Goal: Task Accomplishment & Management: Understand process/instructions

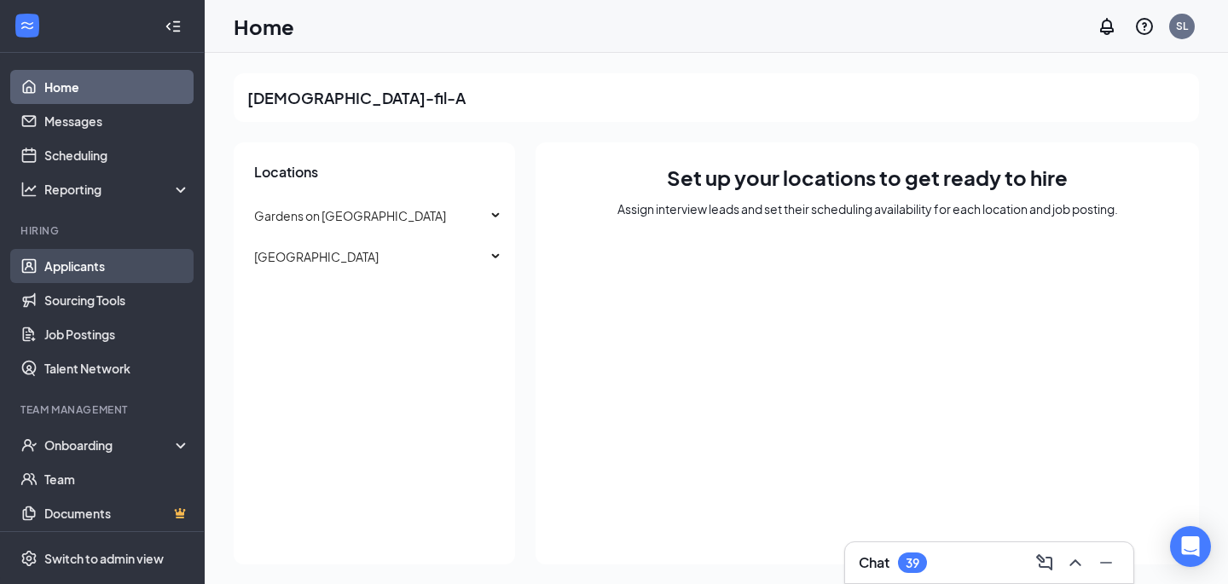
click at [132, 270] on link "Applicants" at bounding box center [117, 266] width 146 height 34
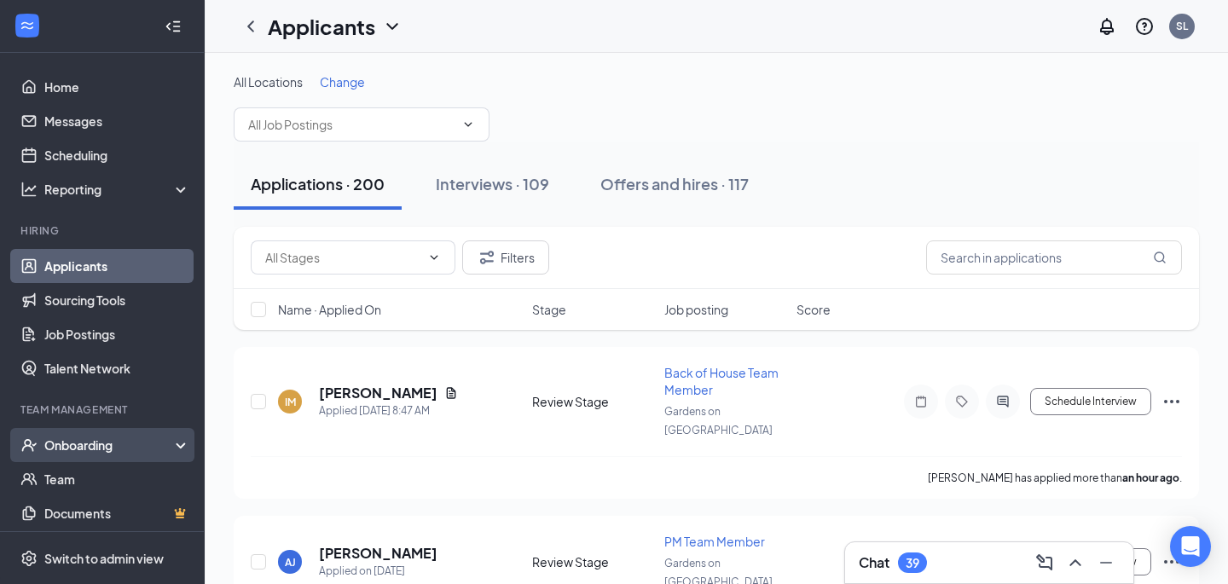
click at [113, 432] on div "Onboarding" at bounding box center [102, 445] width 205 height 34
click at [105, 477] on link "Overview" at bounding box center [117, 479] width 146 height 34
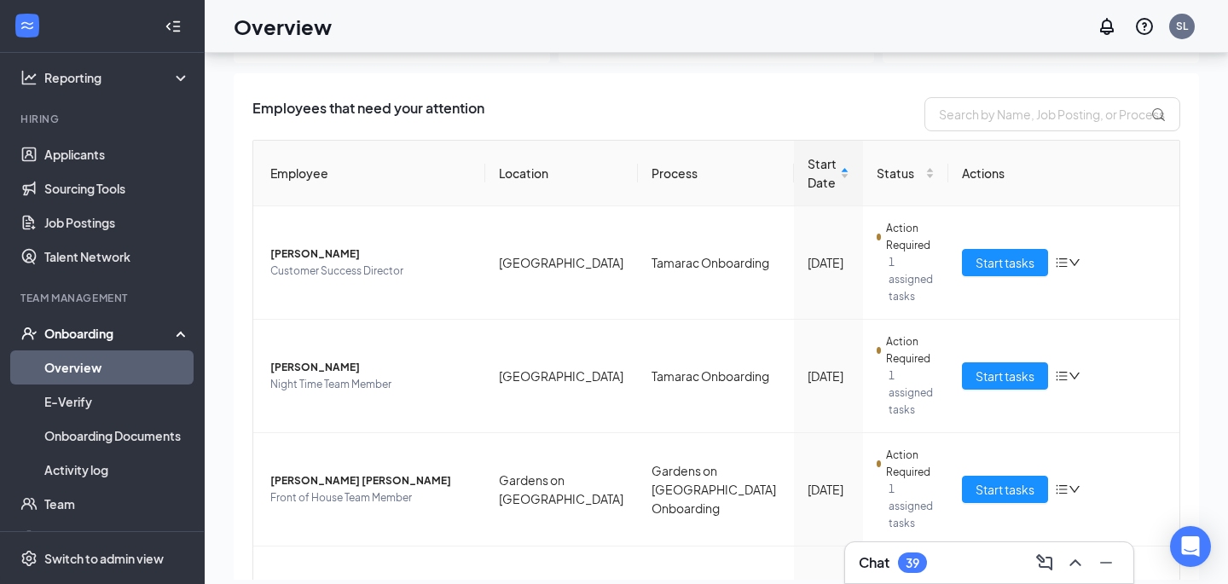
scroll to position [118, 0]
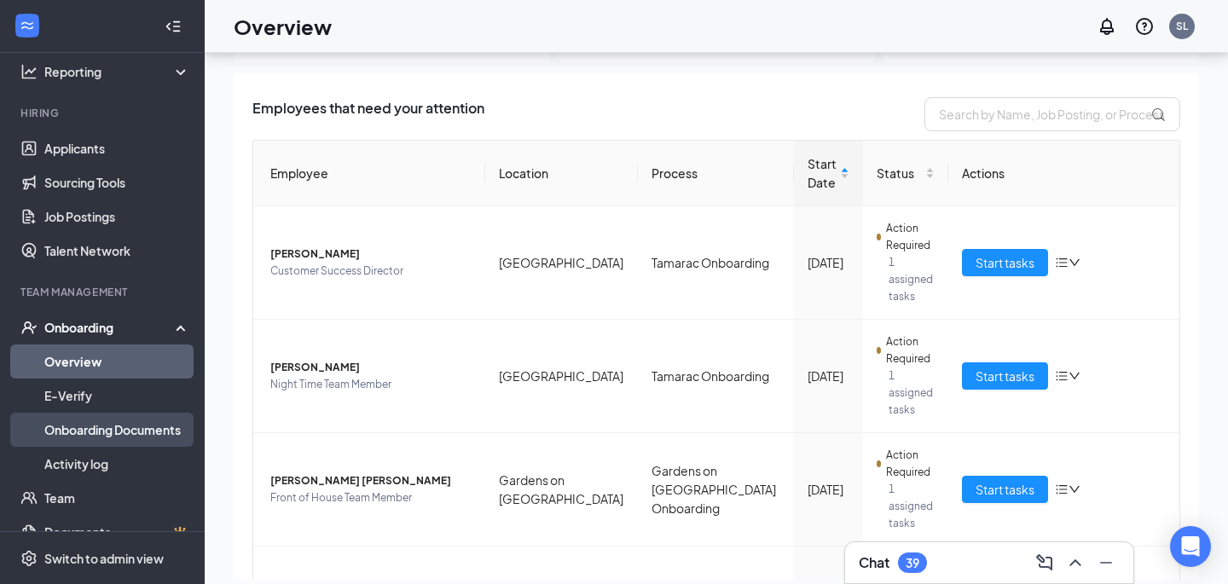
click at [122, 443] on link "Onboarding Documents" at bounding box center [117, 430] width 146 height 34
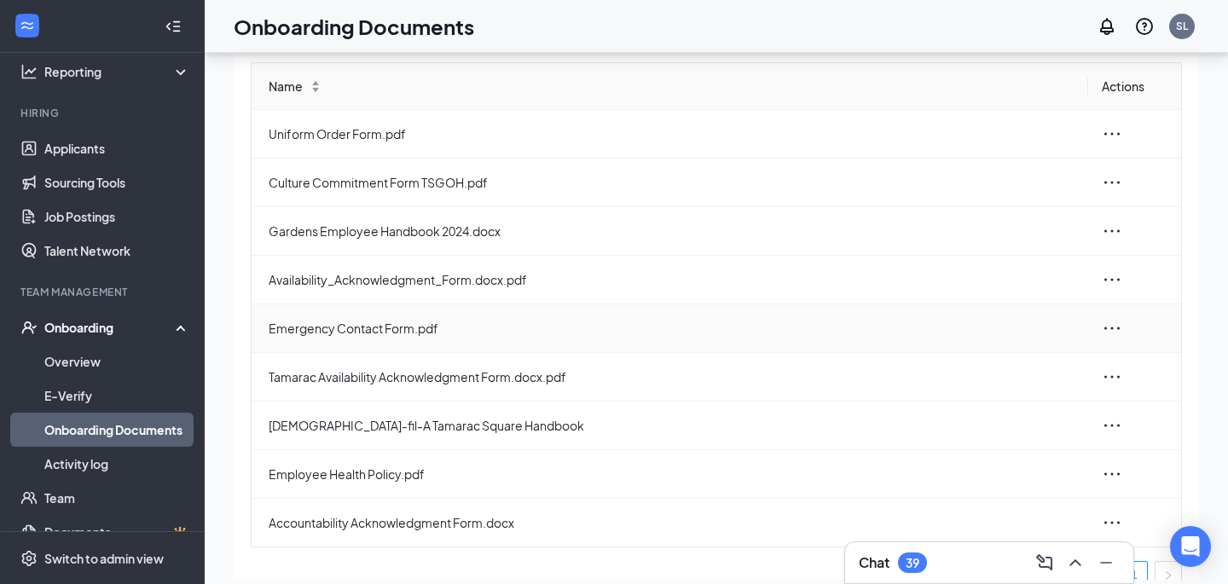
scroll to position [59, 0]
click at [394, 282] on span "Availability_Acknowledgment_Form.docx.pdf" at bounding box center [672, 279] width 806 height 19
click at [1117, 271] on icon "ellipsis" at bounding box center [1112, 279] width 20 height 20
click at [1054, 312] on div "View and download" at bounding box center [1020, 318] width 184 height 20
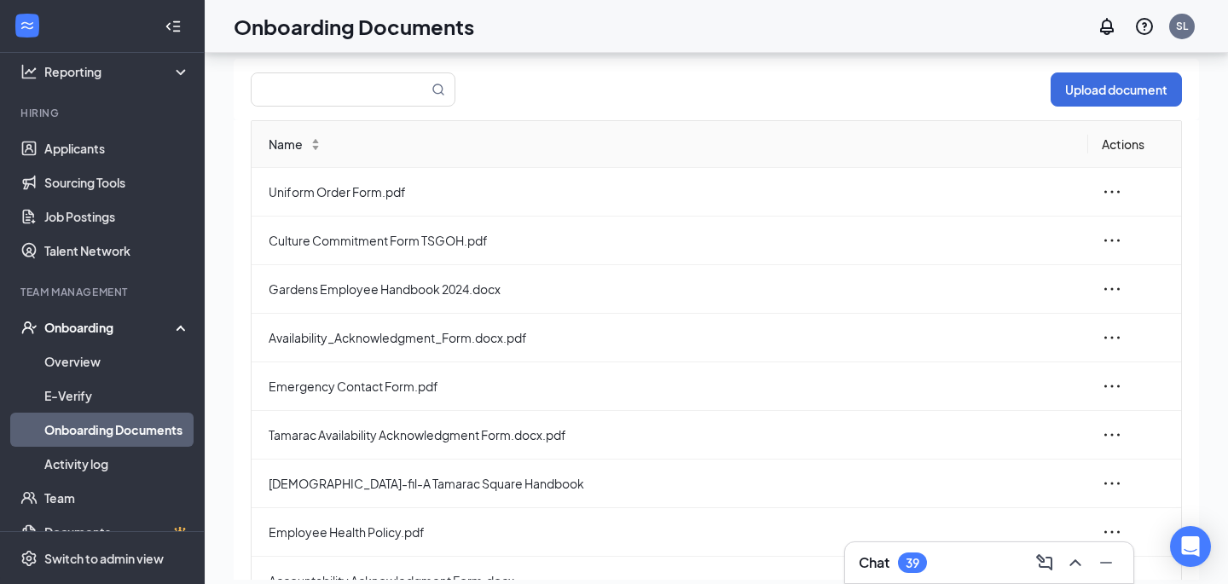
scroll to position [0, 0]
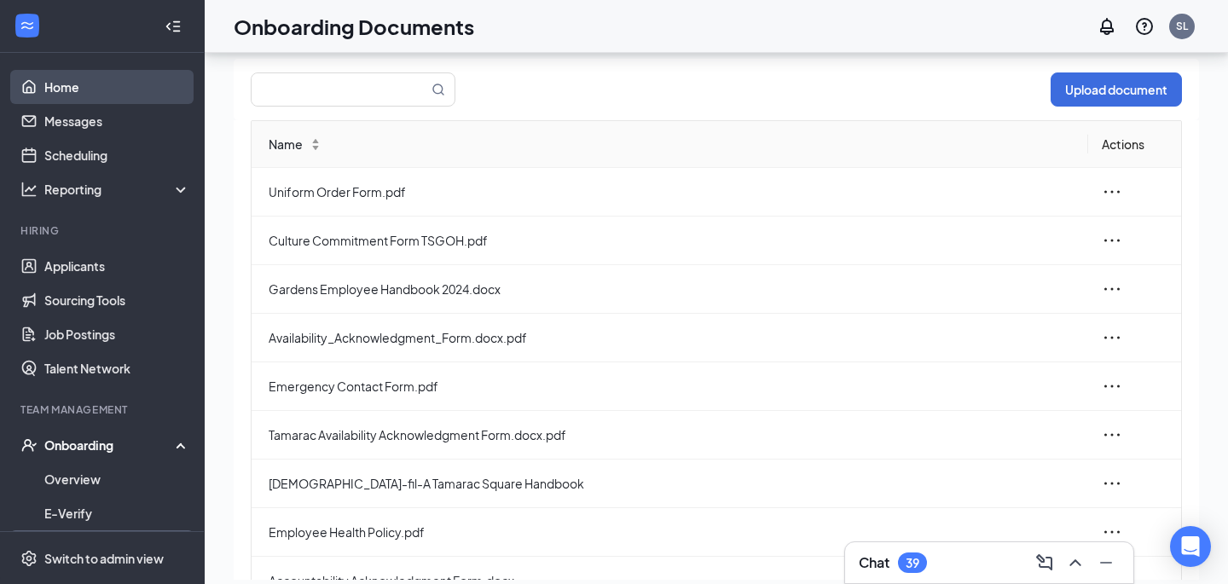
click at [117, 93] on link "Home" at bounding box center [117, 87] width 146 height 34
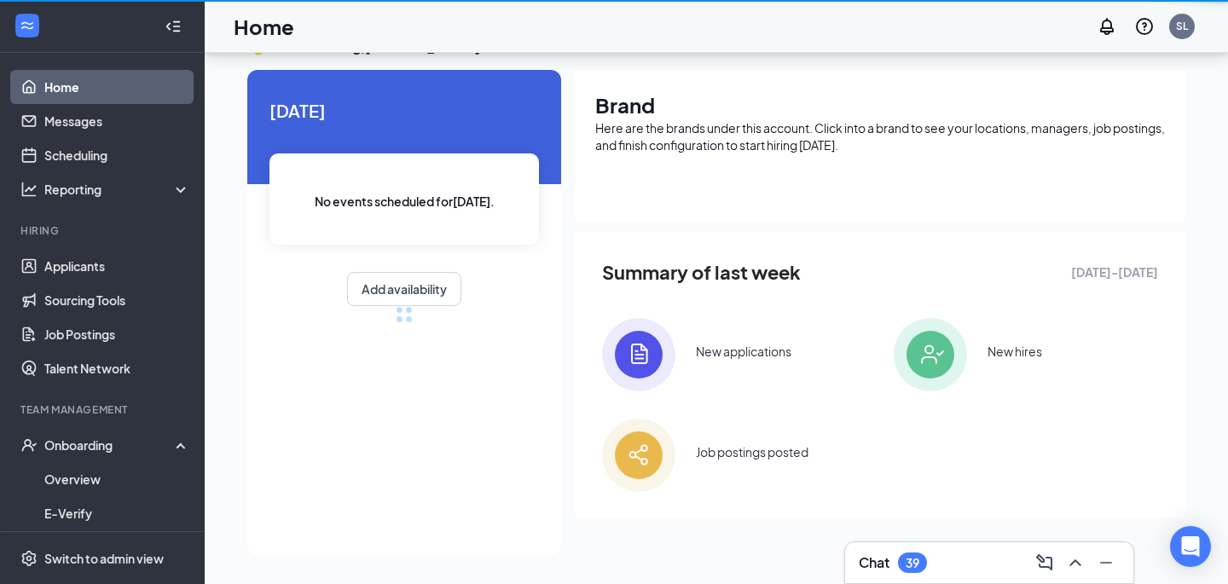
scroll to position [61, 0]
